Goal: Information Seeking & Learning: Learn about a topic

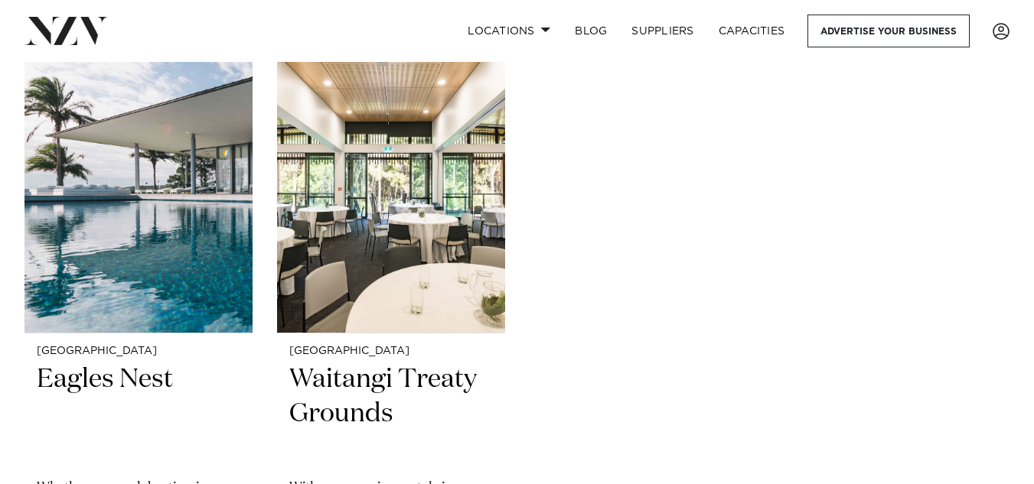
scroll to position [1326, 0]
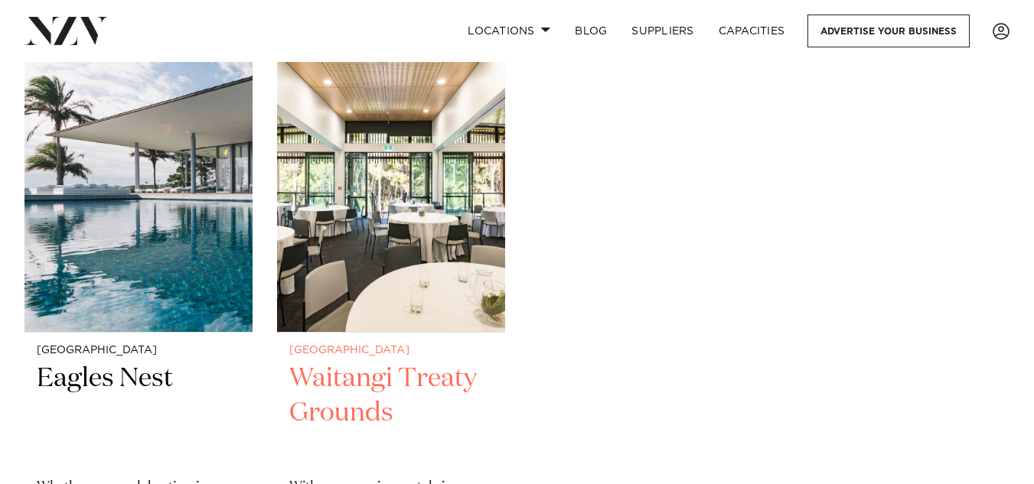
click at [341, 173] on img at bounding box center [391, 179] width 228 height 305
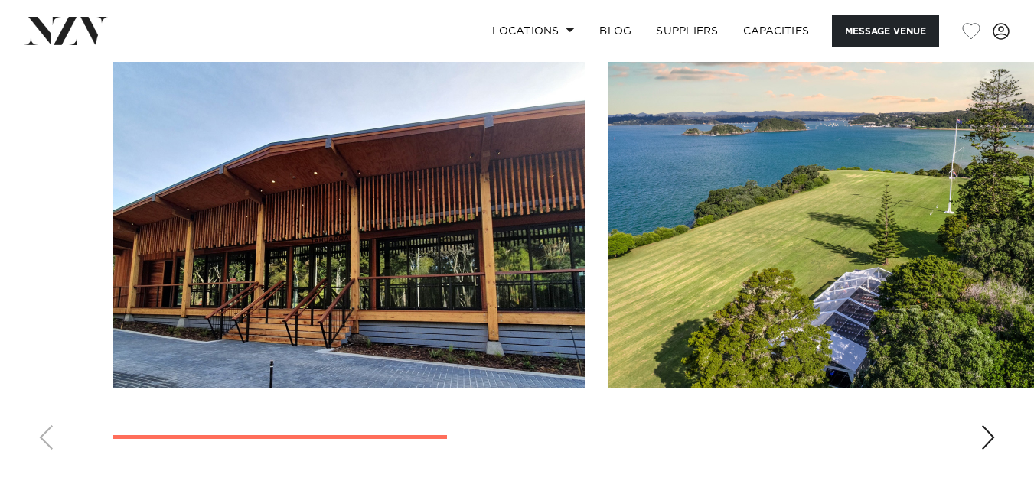
scroll to position [1178, 0]
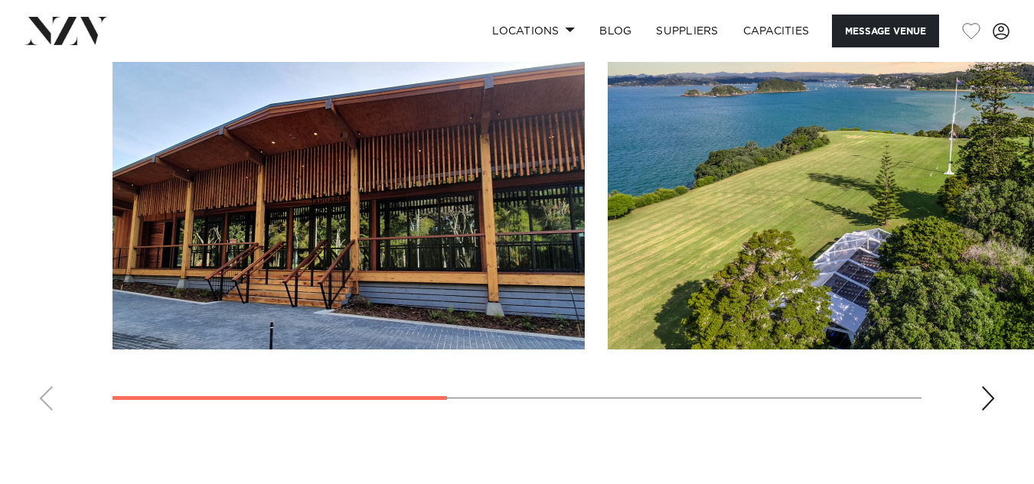
click at [341, 173] on img "1 / 4" at bounding box center [349, 176] width 472 height 347
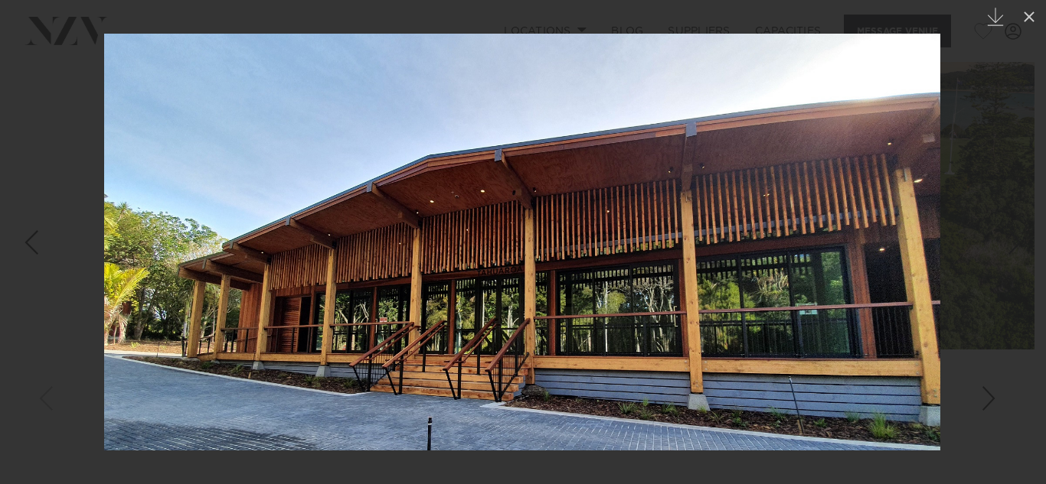
click at [986, 408] on div at bounding box center [523, 242] width 1046 height 484
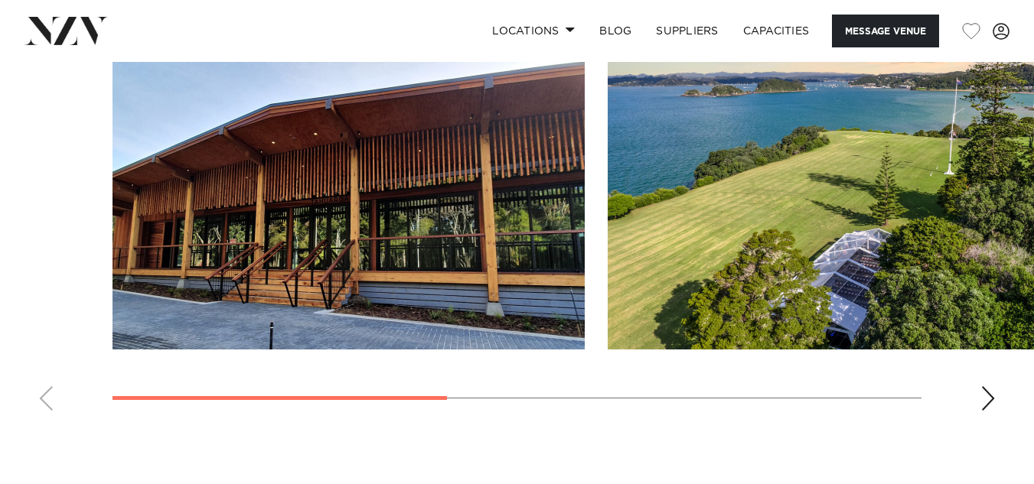
click at [986, 408] on div "Next slide" at bounding box center [987, 399] width 15 height 24
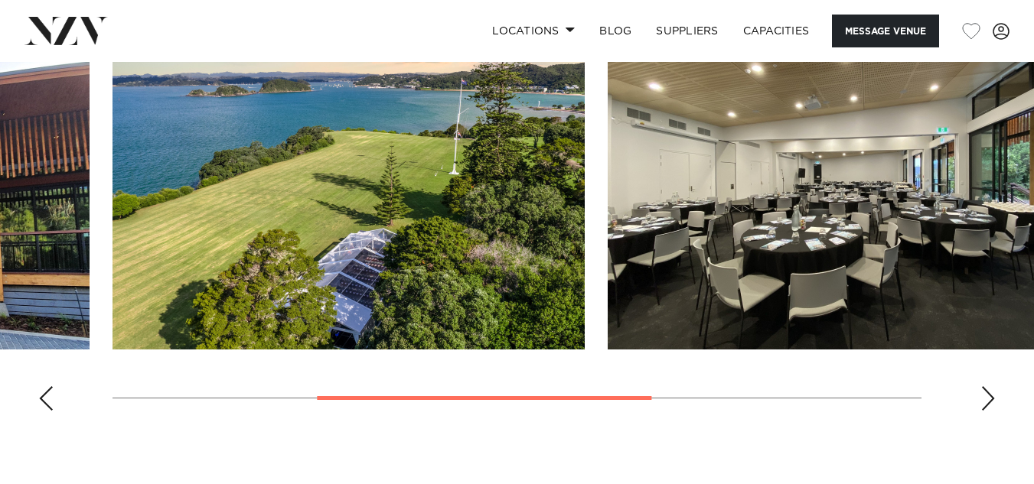
click at [986, 408] on div "Next slide" at bounding box center [987, 399] width 15 height 24
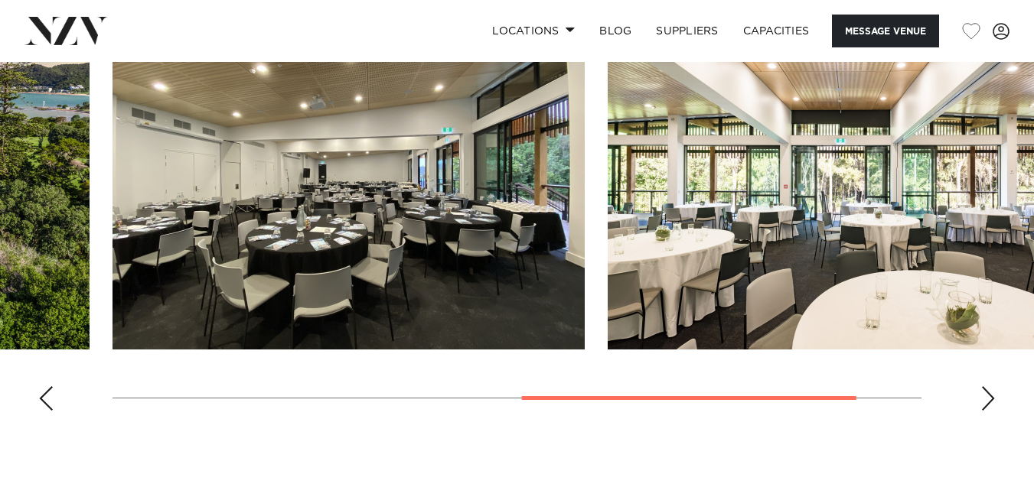
click at [986, 408] on div "Next slide" at bounding box center [987, 399] width 15 height 24
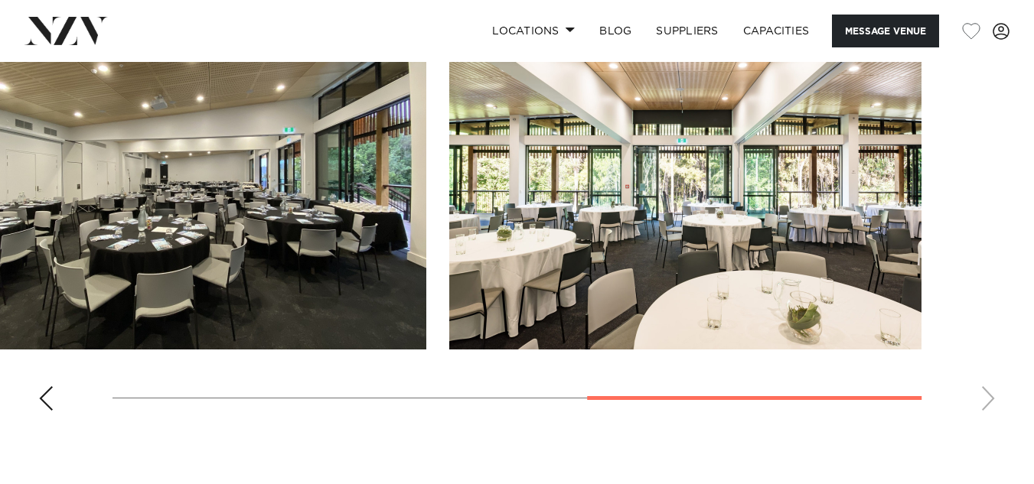
click at [986, 408] on swiper-container at bounding box center [517, 213] width 1034 height 420
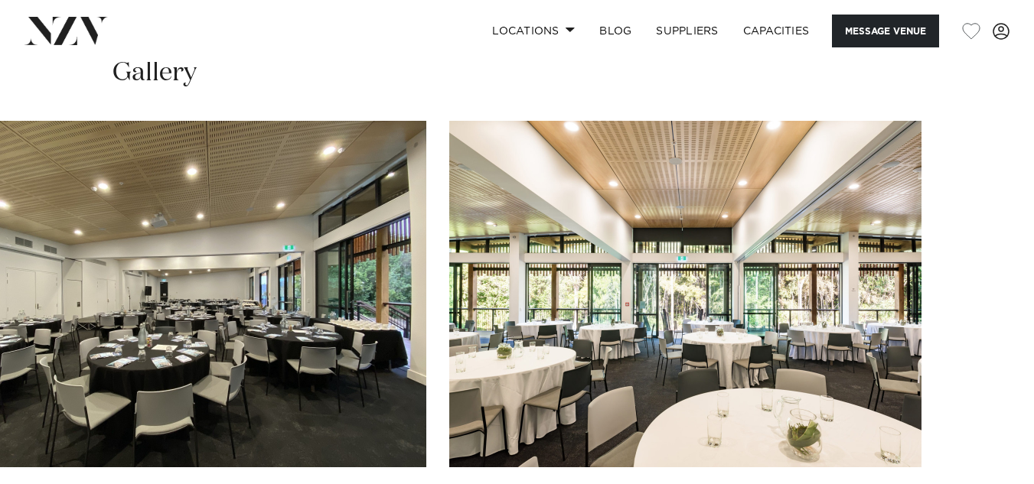
scroll to position [1047, 0]
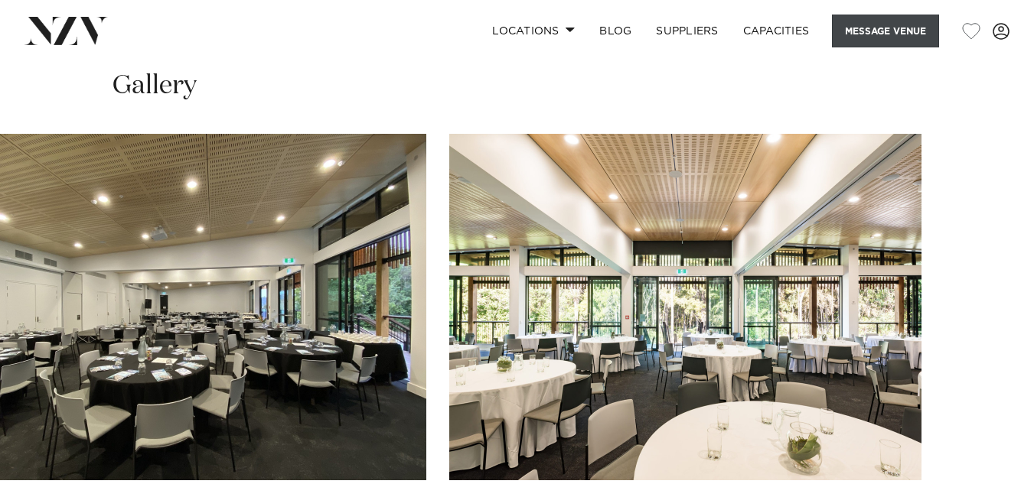
click at [887, 24] on button "Message Venue" at bounding box center [885, 31] width 107 height 33
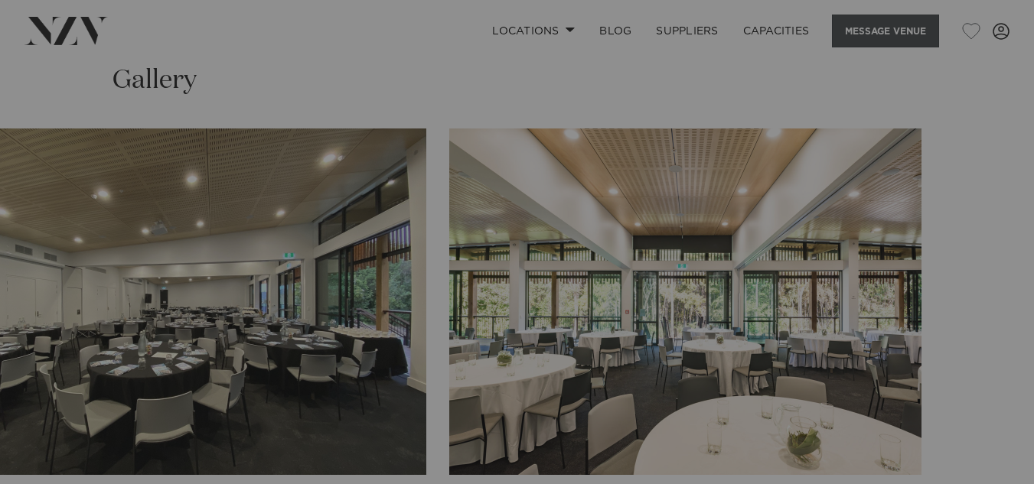
scroll to position [1052, 0]
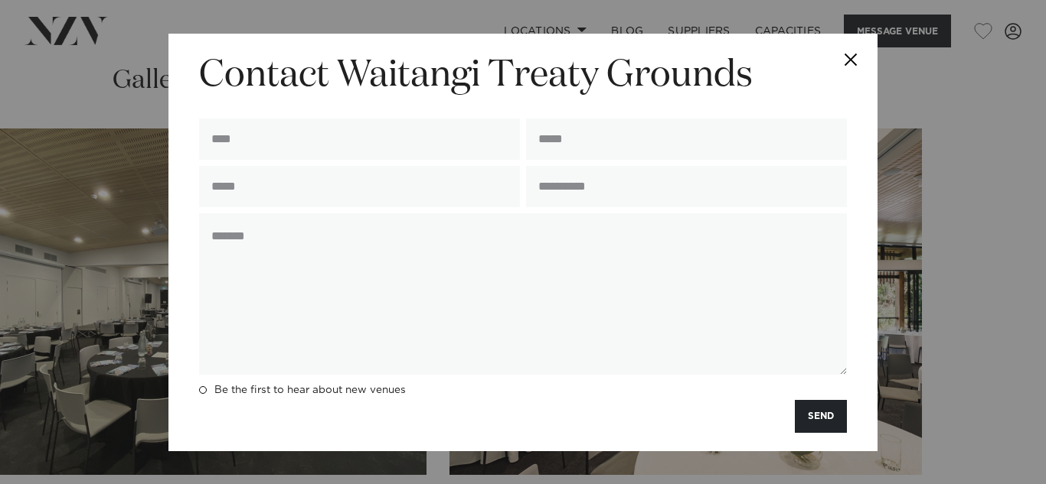
click at [843, 54] on button "Close" at bounding box center [851, 61] width 54 height 54
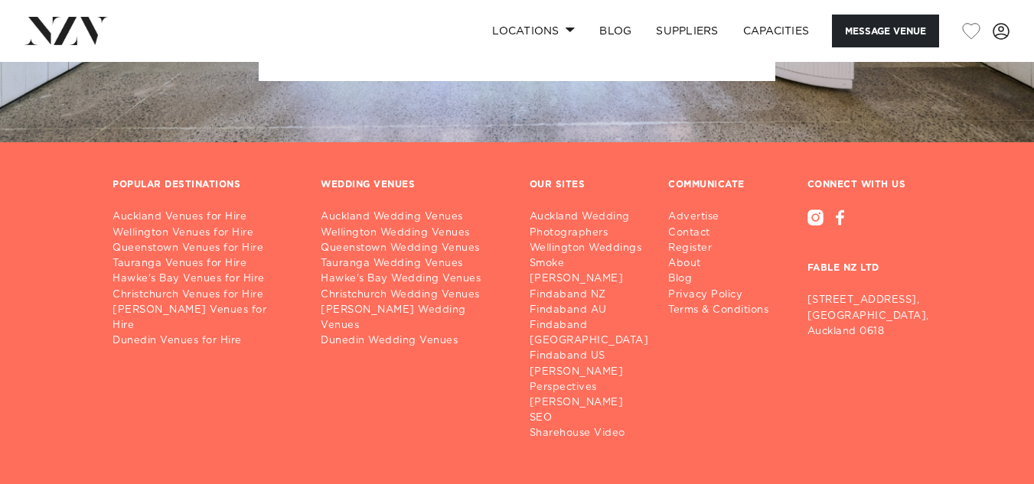
scroll to position [1990, 0]
click at [572, 302] on link "Findaband NZ" at bounding box center [596, 294] width 132 height 15
click at [947, 175] on footer "POPULAR DESTINATIONS [GEOGRAPHIC_DATA] Venues for Hire Wellington Venues for Hi…" at bounding box center [517, 350] width 1034 height 416
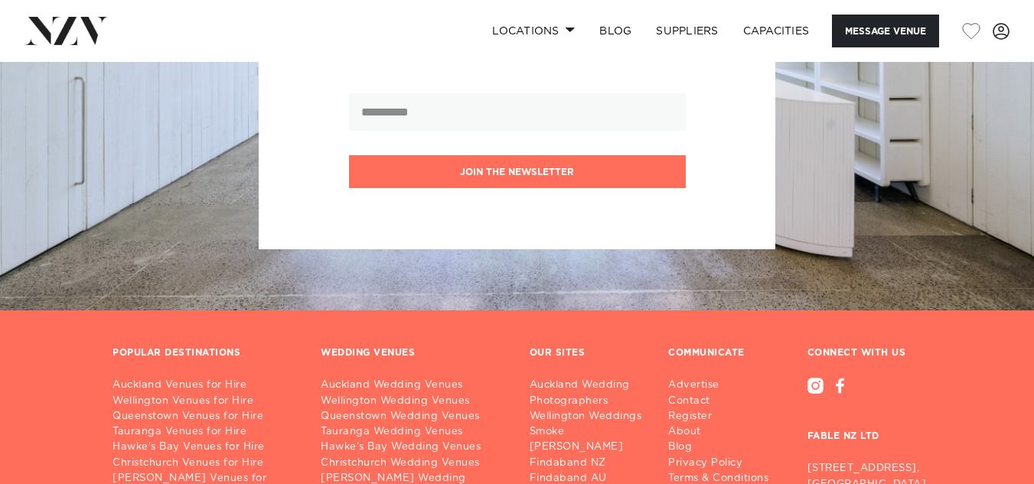
scroll to position [2050, 0]
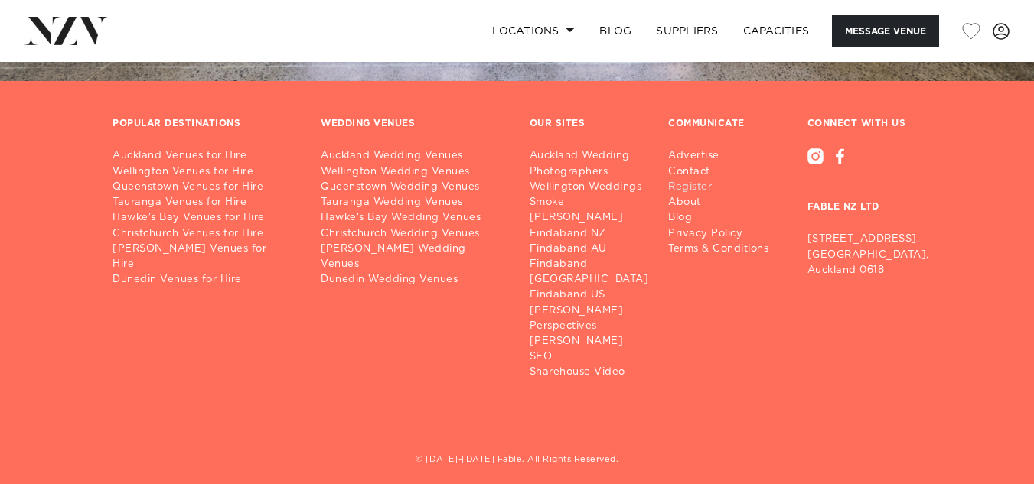
click at [683, 194] on link "Register" at bounding box center [724, 187] width 113 height 15
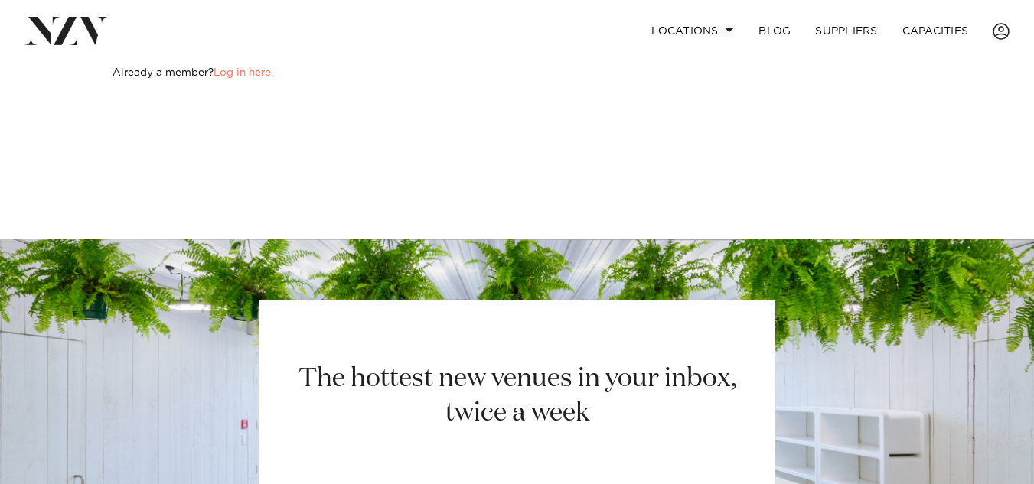
scroll to position [369, 0]
